Goal: Complete application form

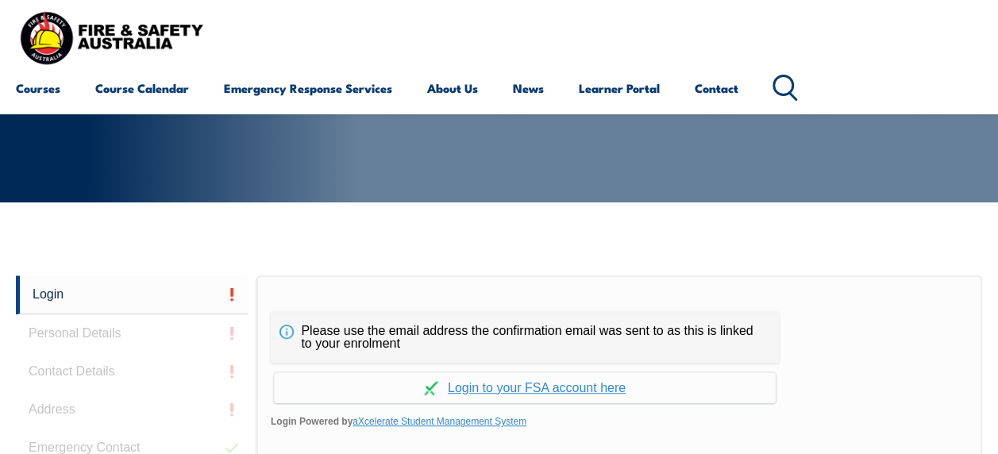
scroll to position [376, 0]
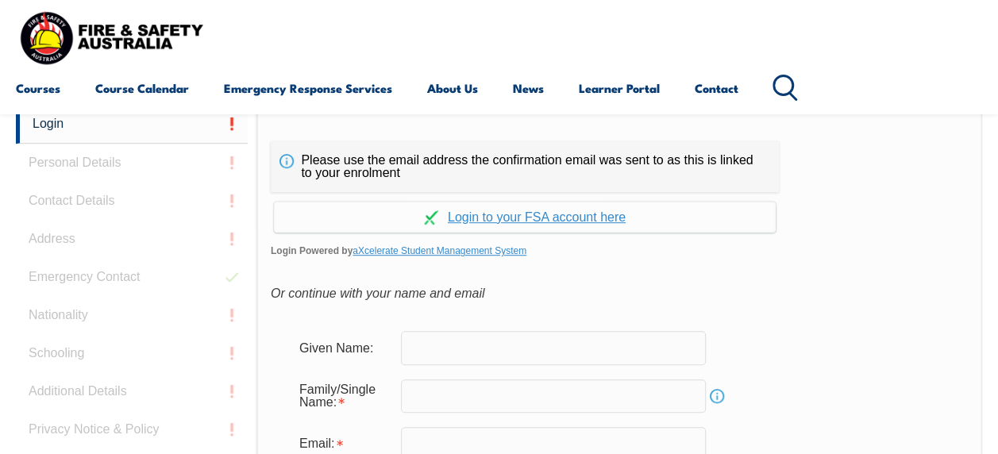
click at [406, 332] on input "text" at bounding box center [553, 347] width 305 height 33
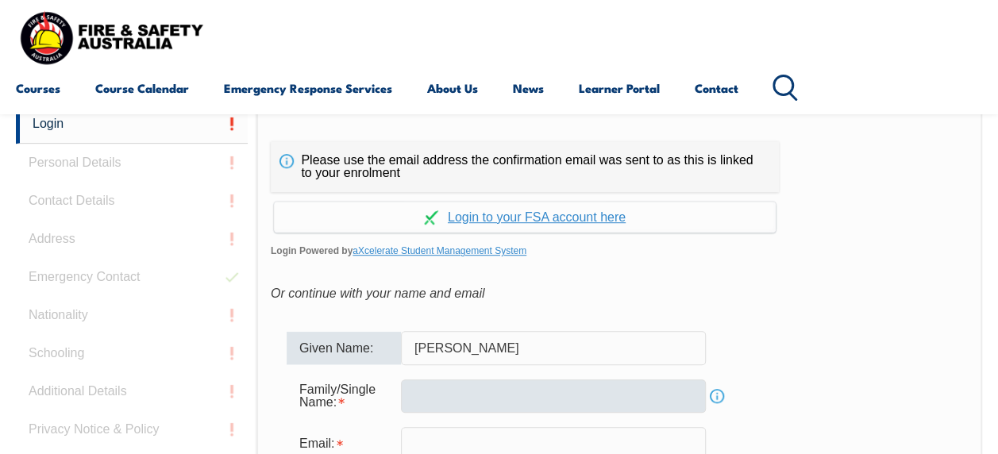
type input "[PERSON_NAME]"
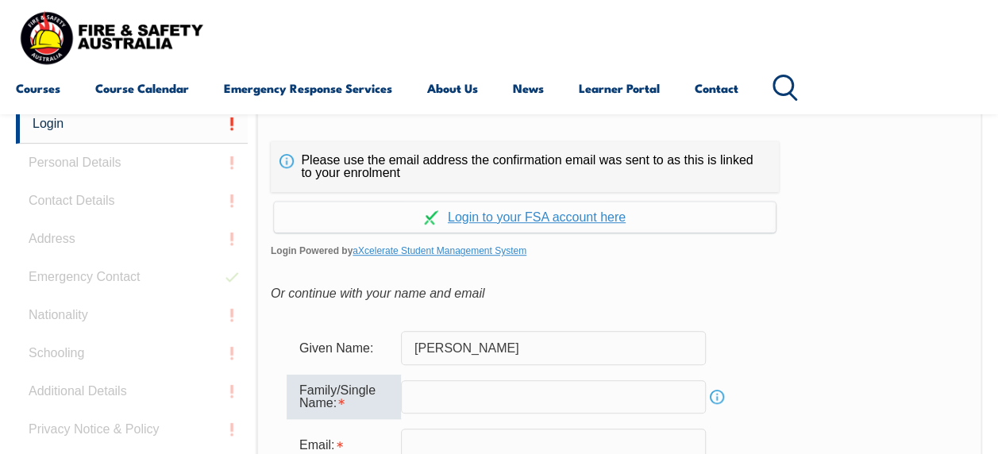
click at [429, 396] on input "text" at bounding box center [553, 396] width 305 height 33
type input "[PERSON_NAME]"
click at [811, 335] on div "Given Name: Michael" at bounding box center [619, 347] width 665 height 33
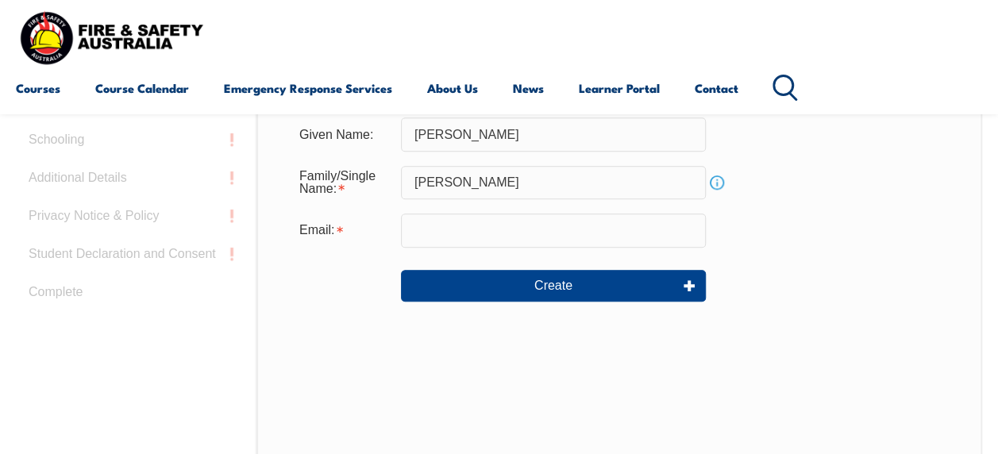
scroll to position [598, 0]
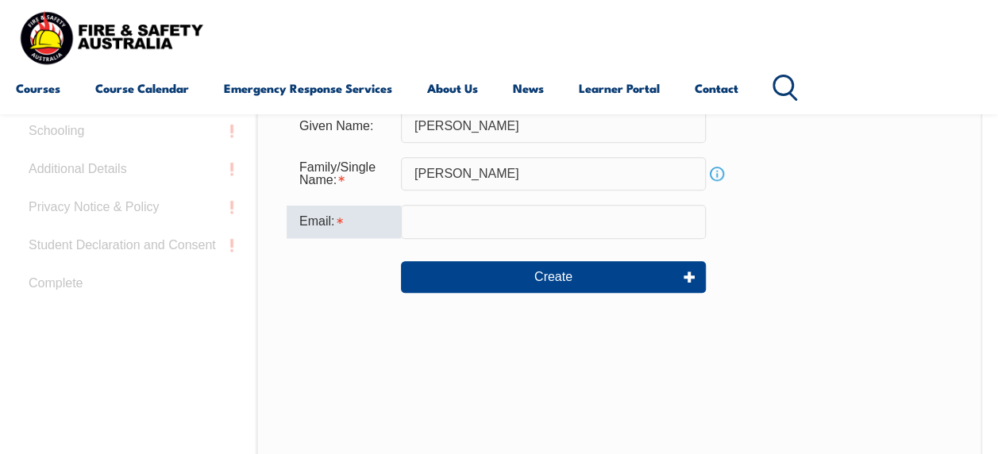
click at [431, 222] on input "email" at bounding box center [553, 221] width 305 height 33
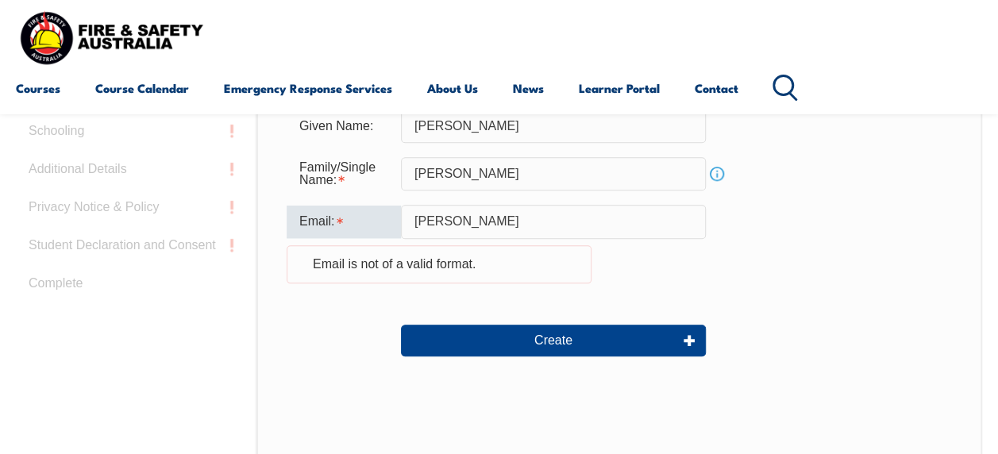
type input "michael.gardner@confluencewater.com.au"
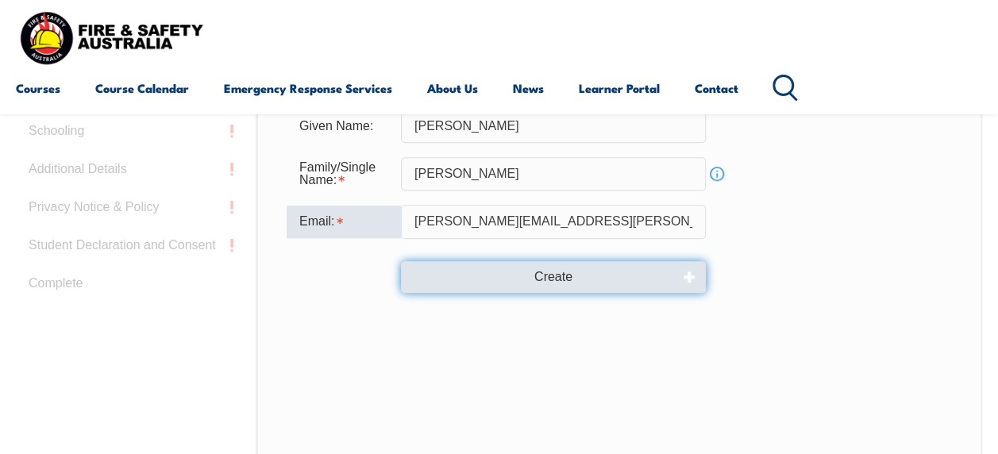
click at [552, 278] on button "Create" at bounding box center [553, 277] width 305 height 32
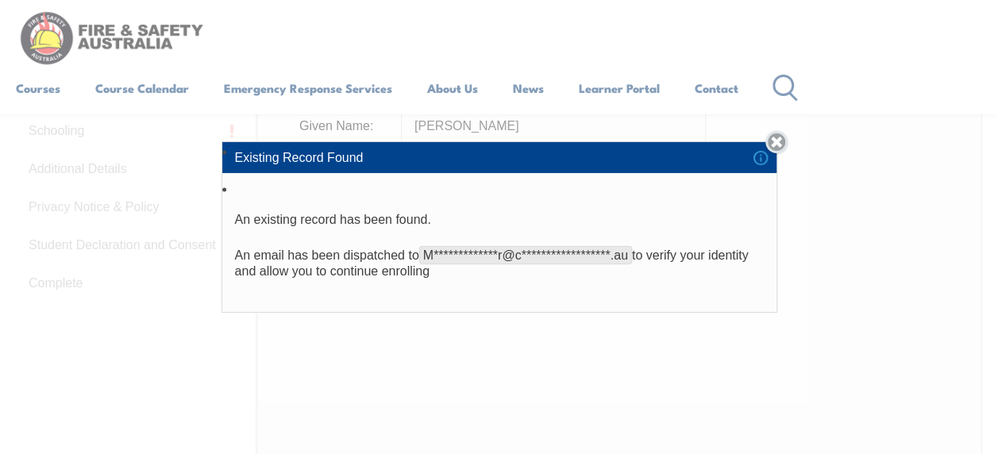
click at [780, 140] on link "Close" at bounding box center [776, 142] width 22 height 22
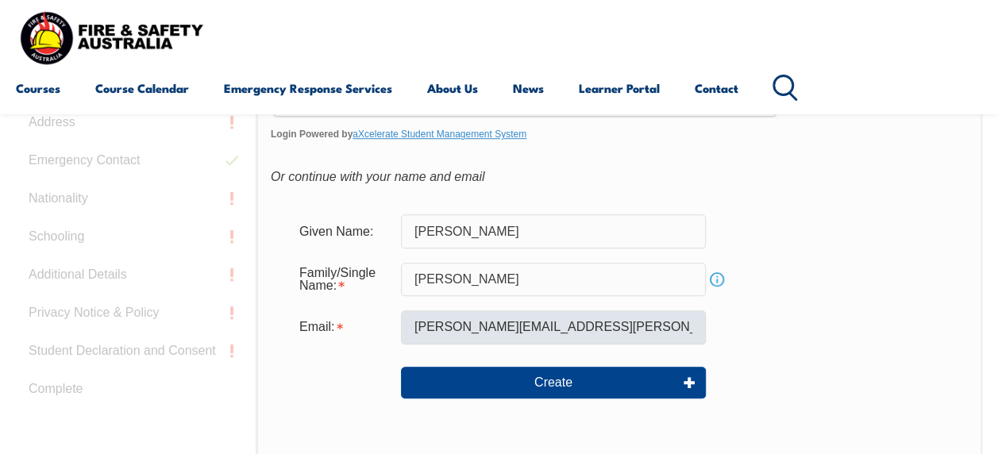
scroll to position [491, 0]
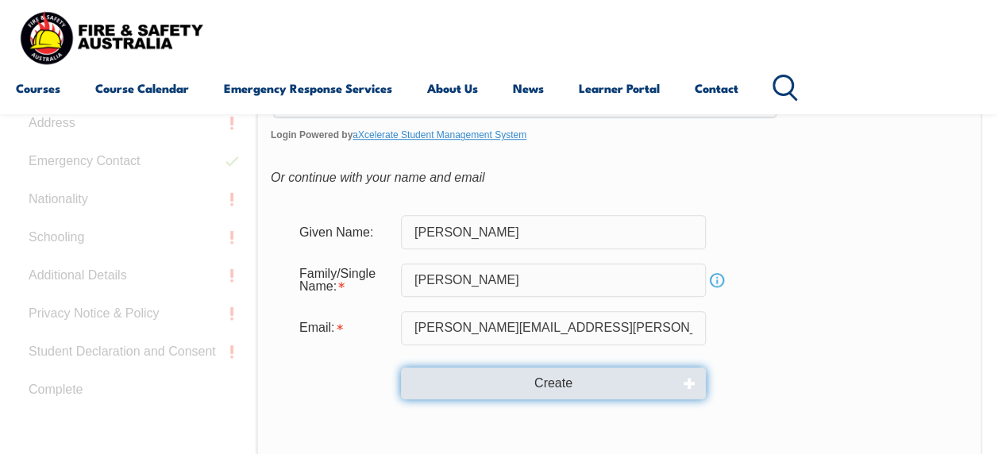
click at [581, 380] on button "Create" at bounding box center [553, 384] width 305 height 32
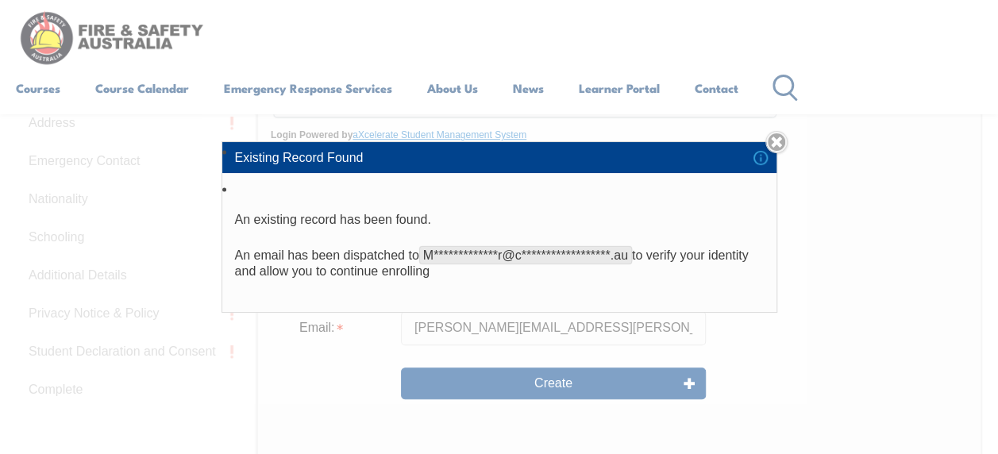
click at [476, 241] on li "**********" at bounding box center [499, 245] width 554 height 133
drag, startPoint x: 240, startPoint y: 218, endPoint x: 674, endPoint y: 284, distance: 439.4
click at [674, 284] on li "**********" at bounding box center [499, 245] width 554 height 133
drag, startPoint x: 674, startPoint y: 284, endPoint x: 787, endPoint y: 137, distance: 185.8
click at [787, 137] on link "Close" at bounding box center [776, 142] width 22 height 22
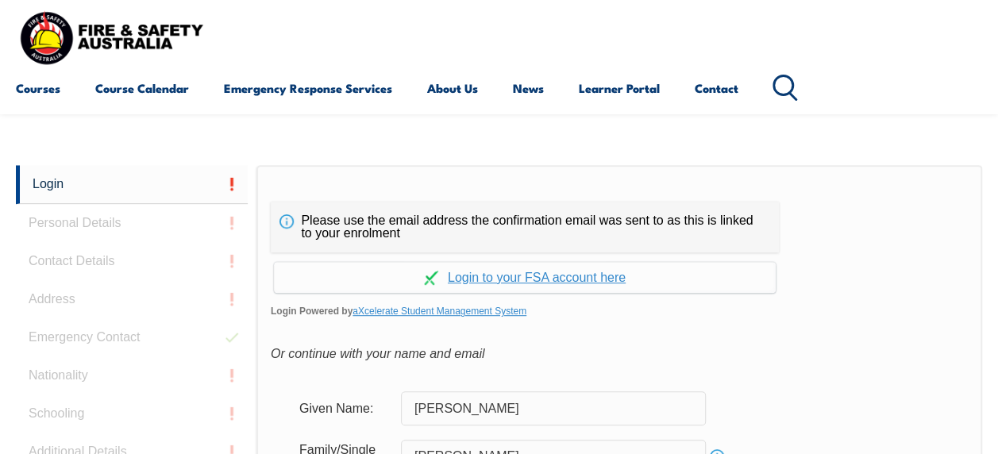
scroll to position [316, 0]
click at [519, 279] on link "Continue with aXcelerate" at bounding box center [525, 276] width 502 height 31
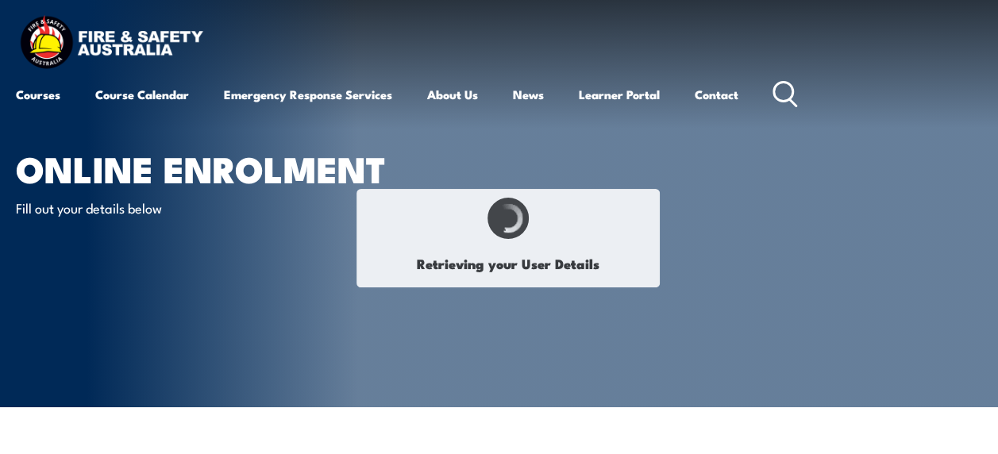
select select "Mr"
type input "[PERSON_NAME]"
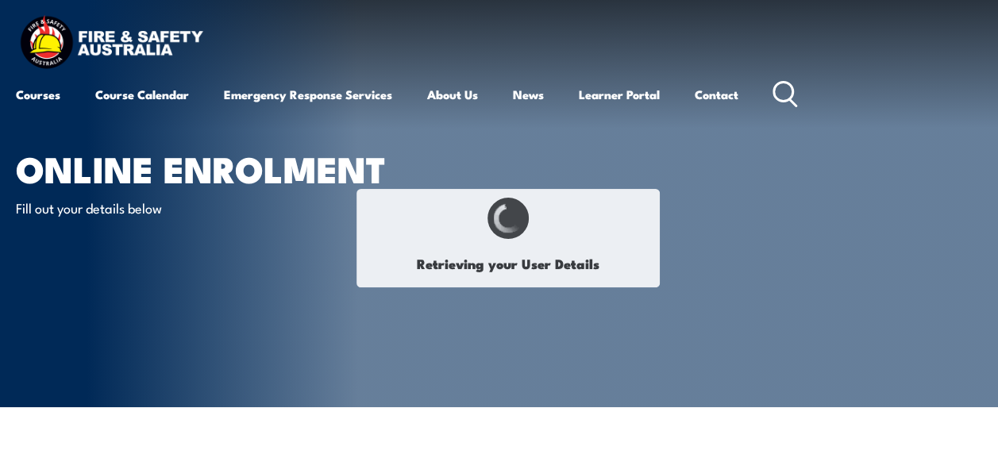
type input "[DATE]"
type input "MJ7JMPH695"
select select "M"
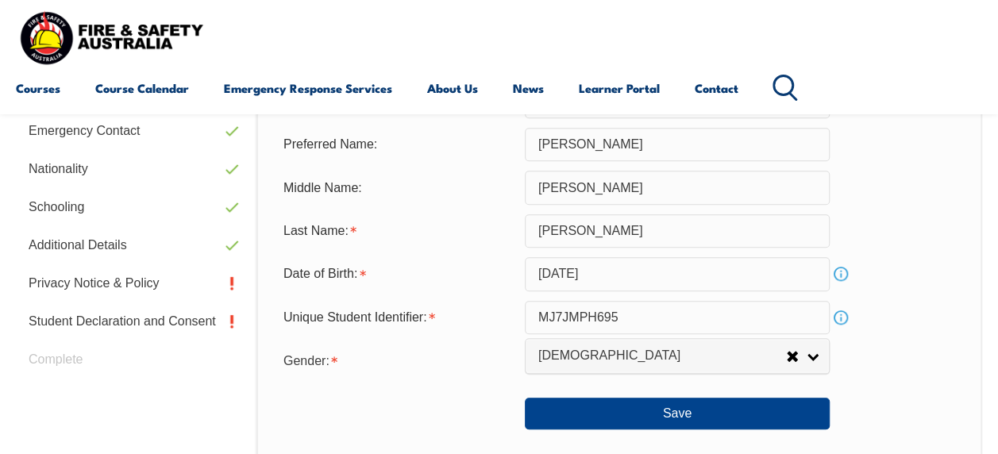
scroll to position [556, 0]
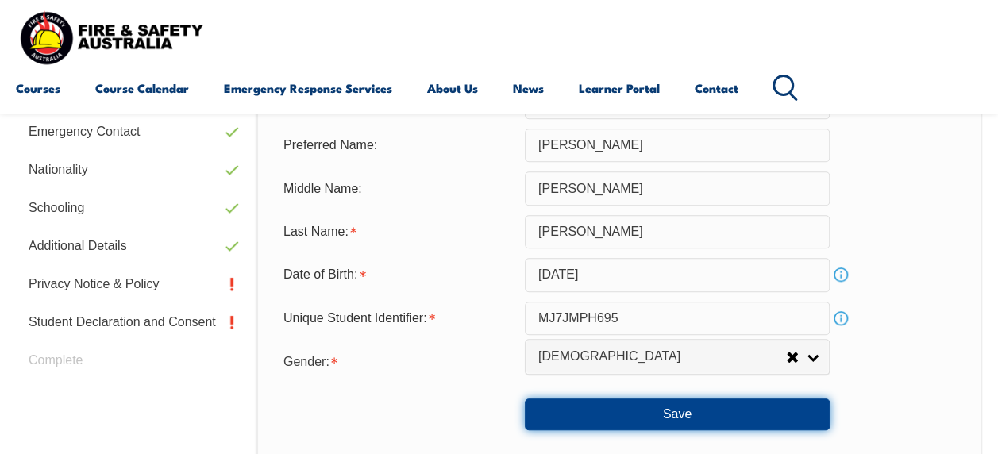
click at [682, 407] on button "Save" at bounding box center [677, 415] width 305 height 32
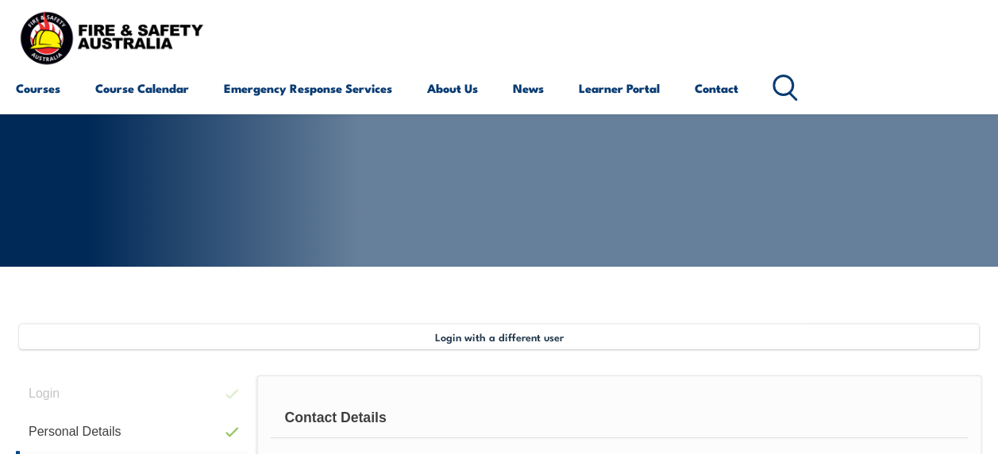
scroll to position [0, 0]
